Goal: Find specific page/section: Find specific page/section

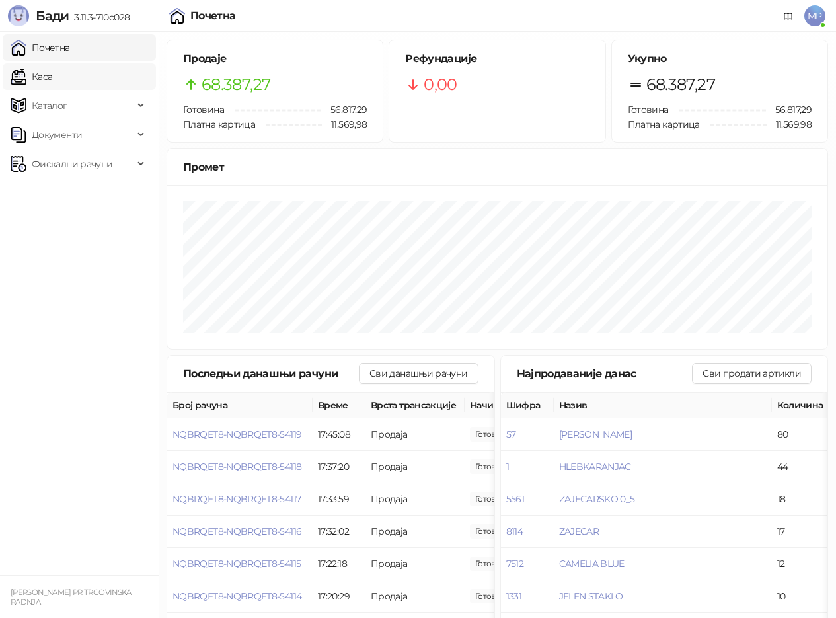
click at [43, 72] on link "Каса" at bounding box center [32, 76] width 42 height 26
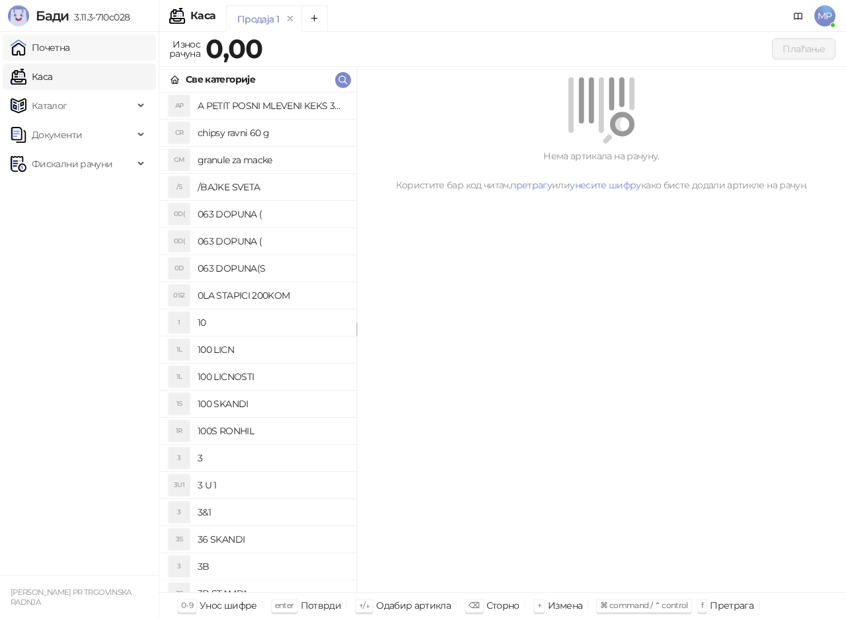
click at [63, 44] on link "Почетна" at bounding box center [41, 47] width 60 height 26
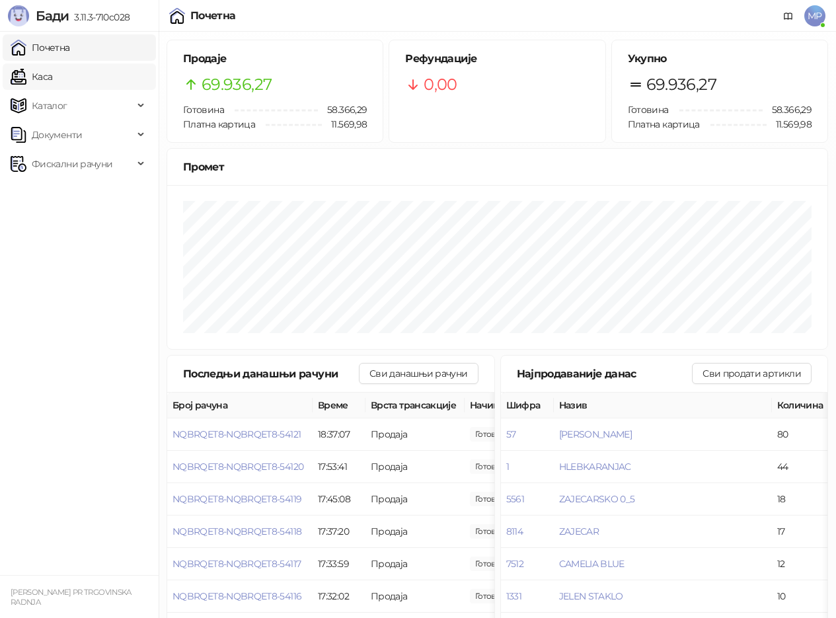
click at [40, 79] on link "Каса" at bounding box center [32, 76] width 42 height 26
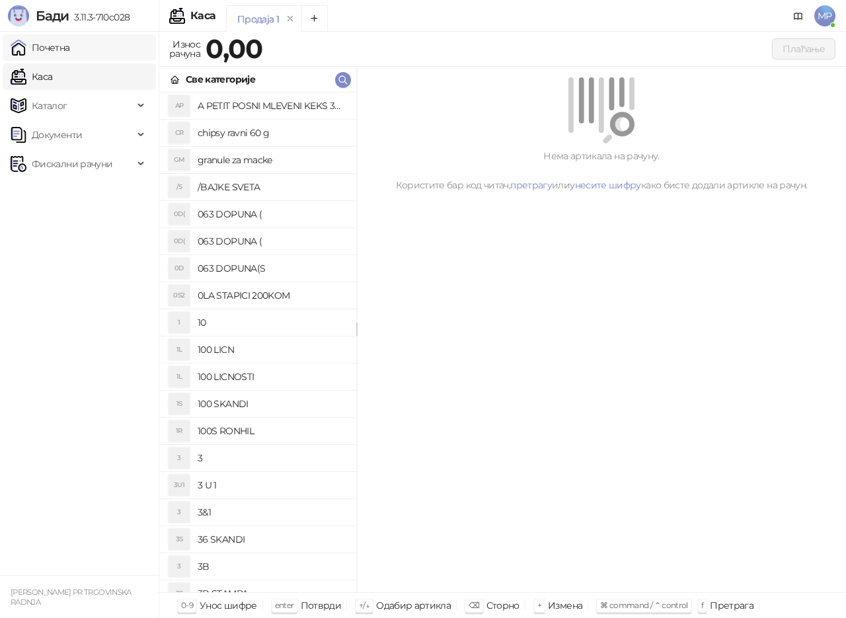
click at [70, 40] on link "Почетна" at bounding box center [41, 47] width 60 height 26
